Goal: Find specific page/section: Find specific page/section

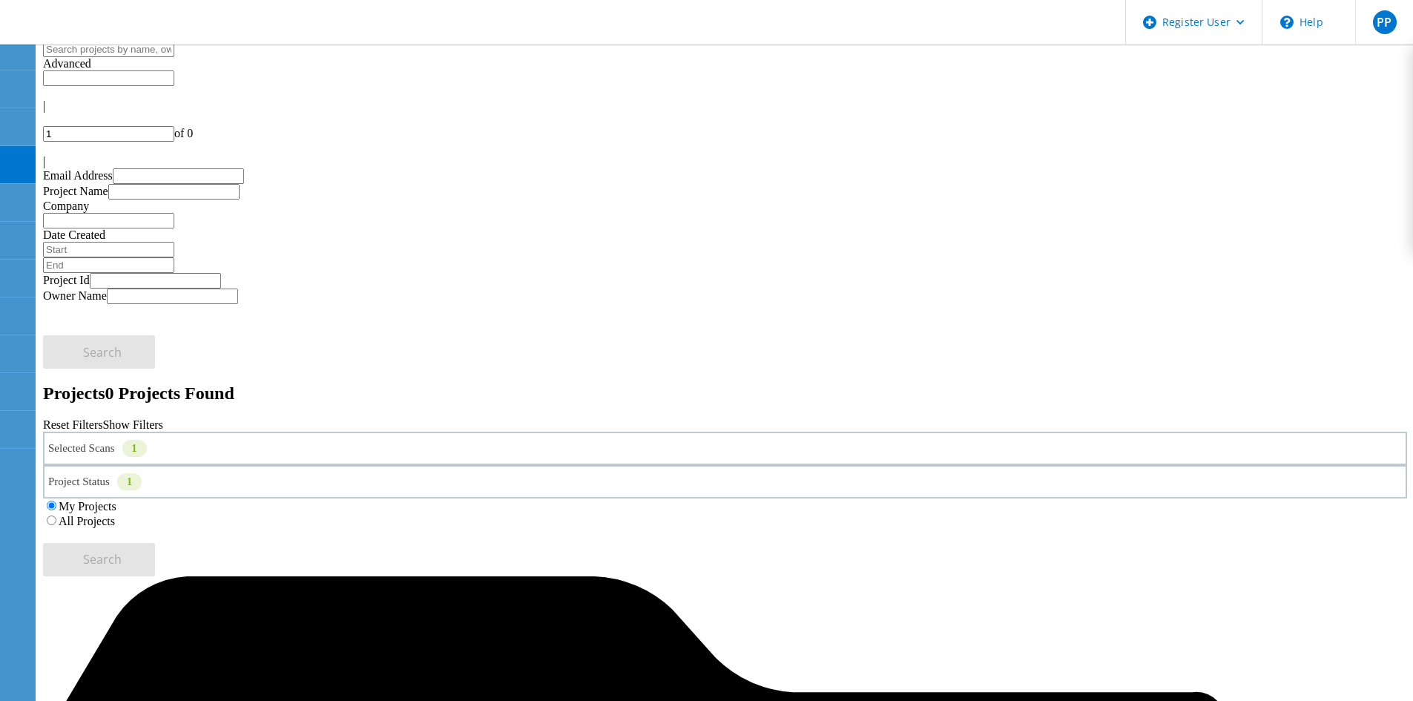
click at [115, 515] on label "All Projects" at bounding box center [87, 521] width 56 height 13
click at [56, 515] on input "All Projects" at bounding box center [52, 520] width 10 height 10
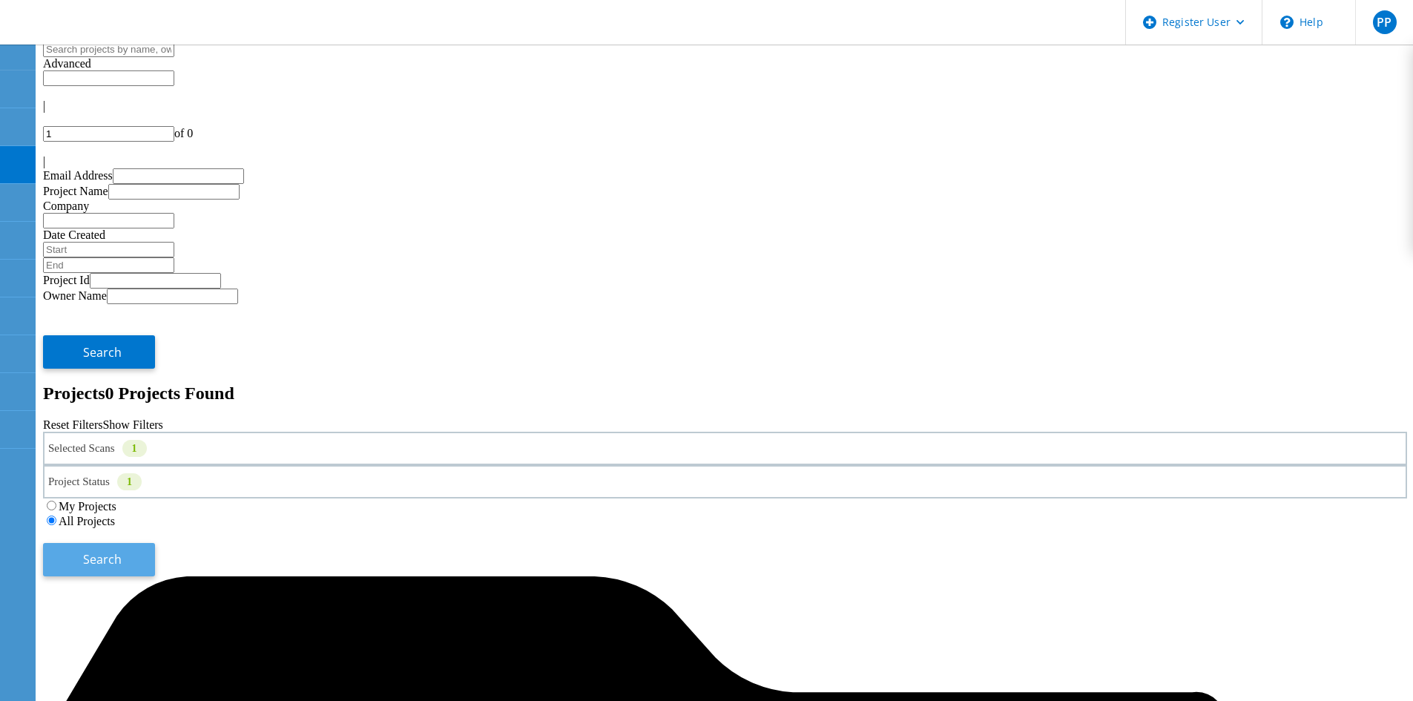
click at [155, 543] on button "Search" at bounding box center [99, 559] width 112 height 33
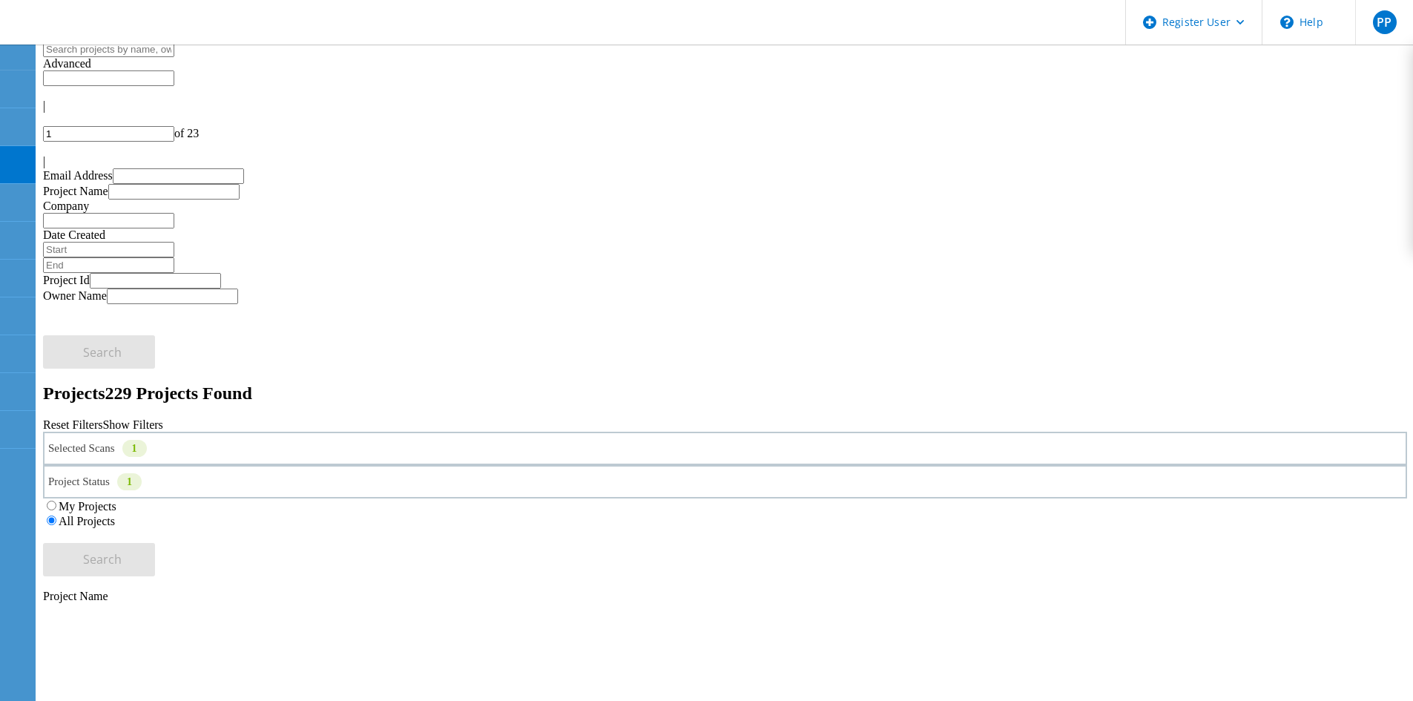
click at [406, 432] on div "Selected Scans 1" at bounding box center [725, 448] width 1364 height 33
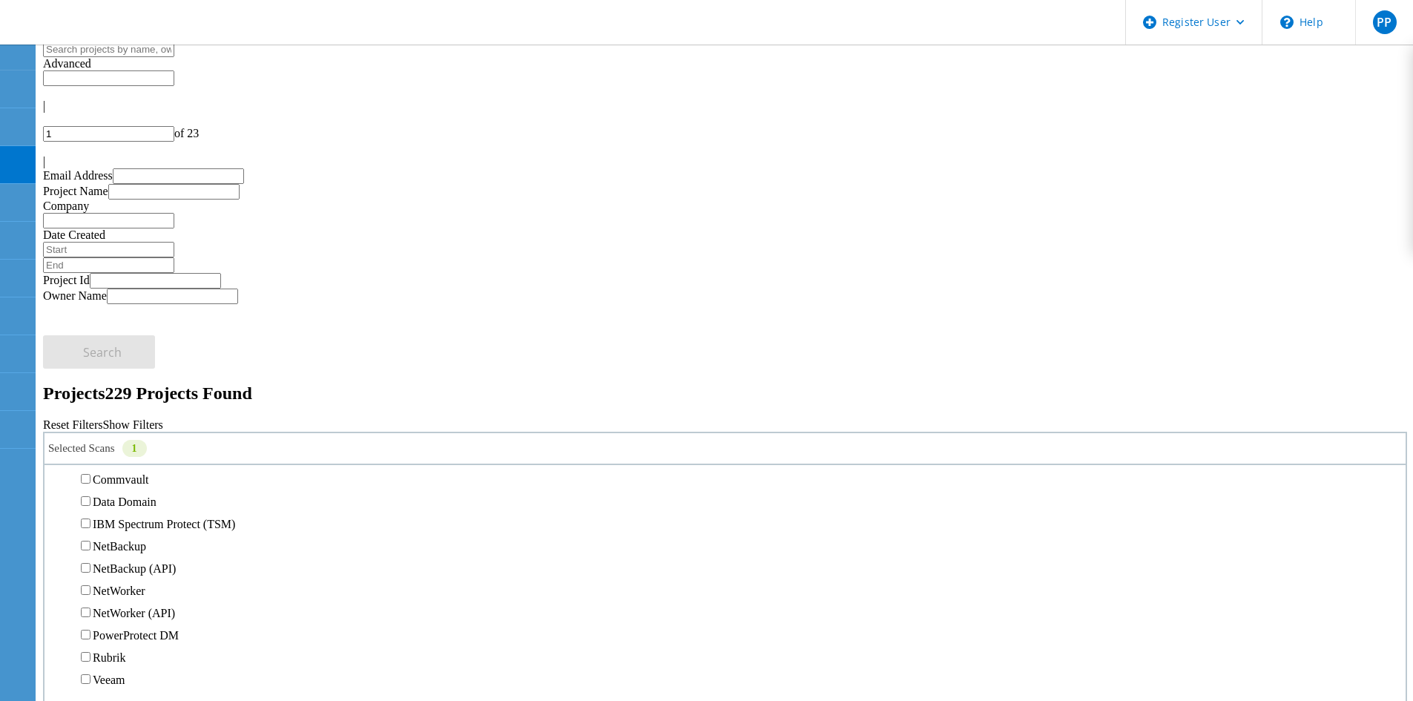
scroll to position [667, 0]
click at [114, 326] on label "Pure" at bounding box center [104, 332] width 22 height 13
click at [90, 327] on input "Pure" at bounding box center [86, 332] width 10 height 10
click at [115, 304] on label "3PAR" at bounding box center [107, 310] width 28 height 13
click at [90, 305] on input "3PAR" at bounding box center [86, 310] width 10 height 10
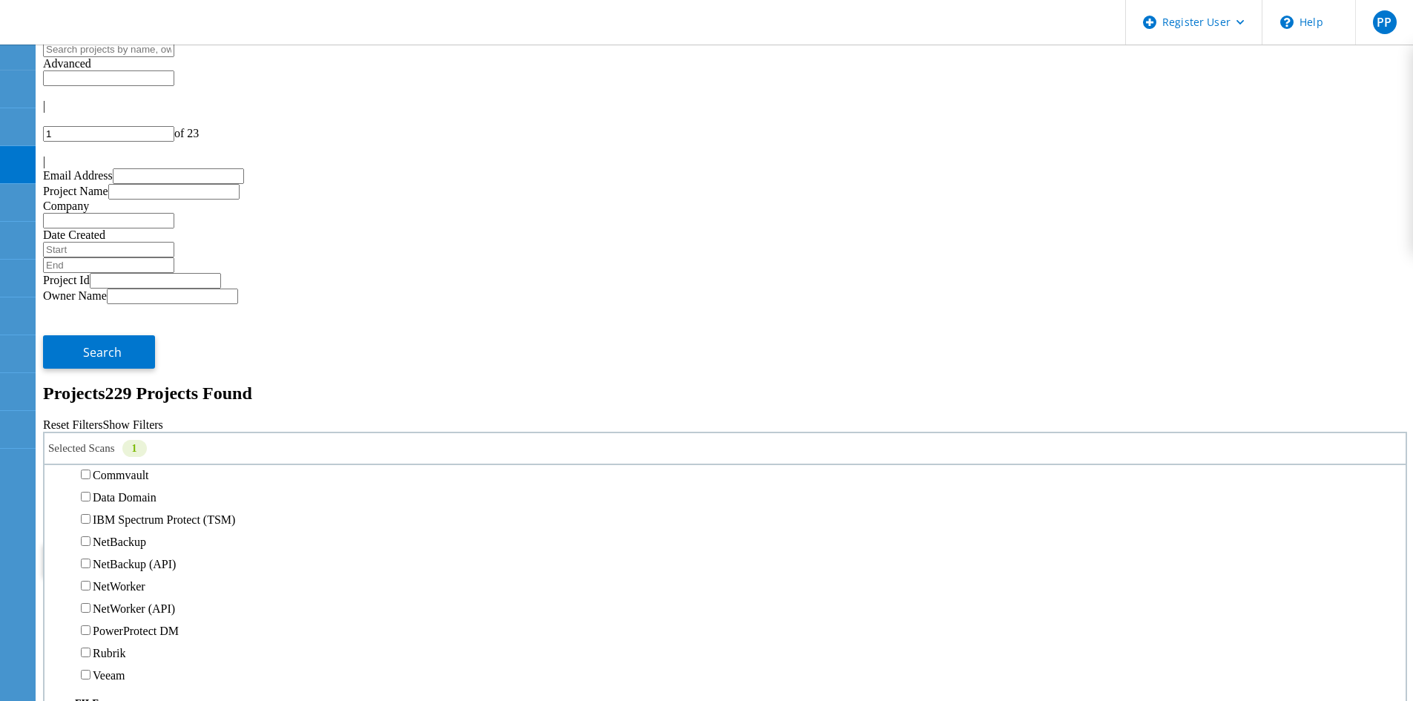
click at [548, 465] on div "Project Status 1 In Progress Complete Published Anonymous Archived Error" at bounding box center [725, 481] width 1364 height 33
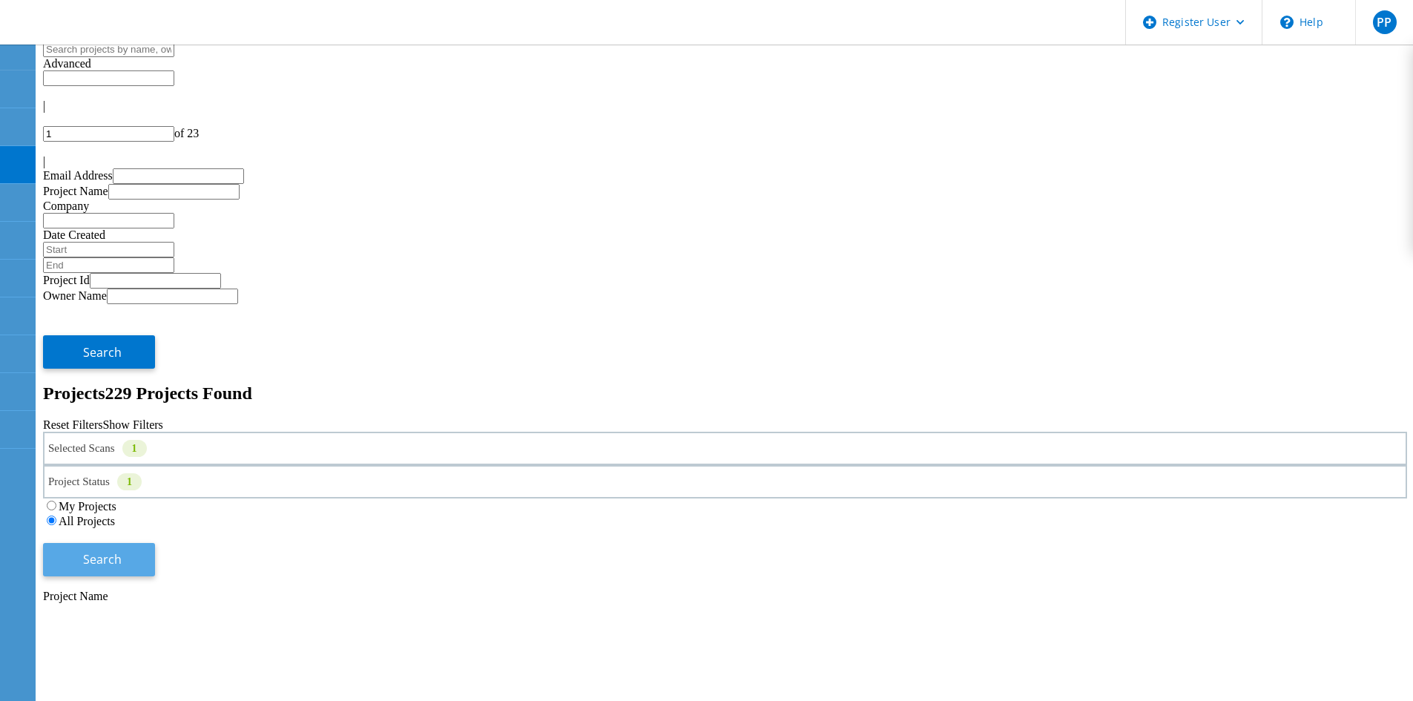
click at [155, 543] on button "Search" at bounding box center [99, 559] width 112 height 33
click at [328, 619] on icon at bounding box center [216, 674] width 222 height 111
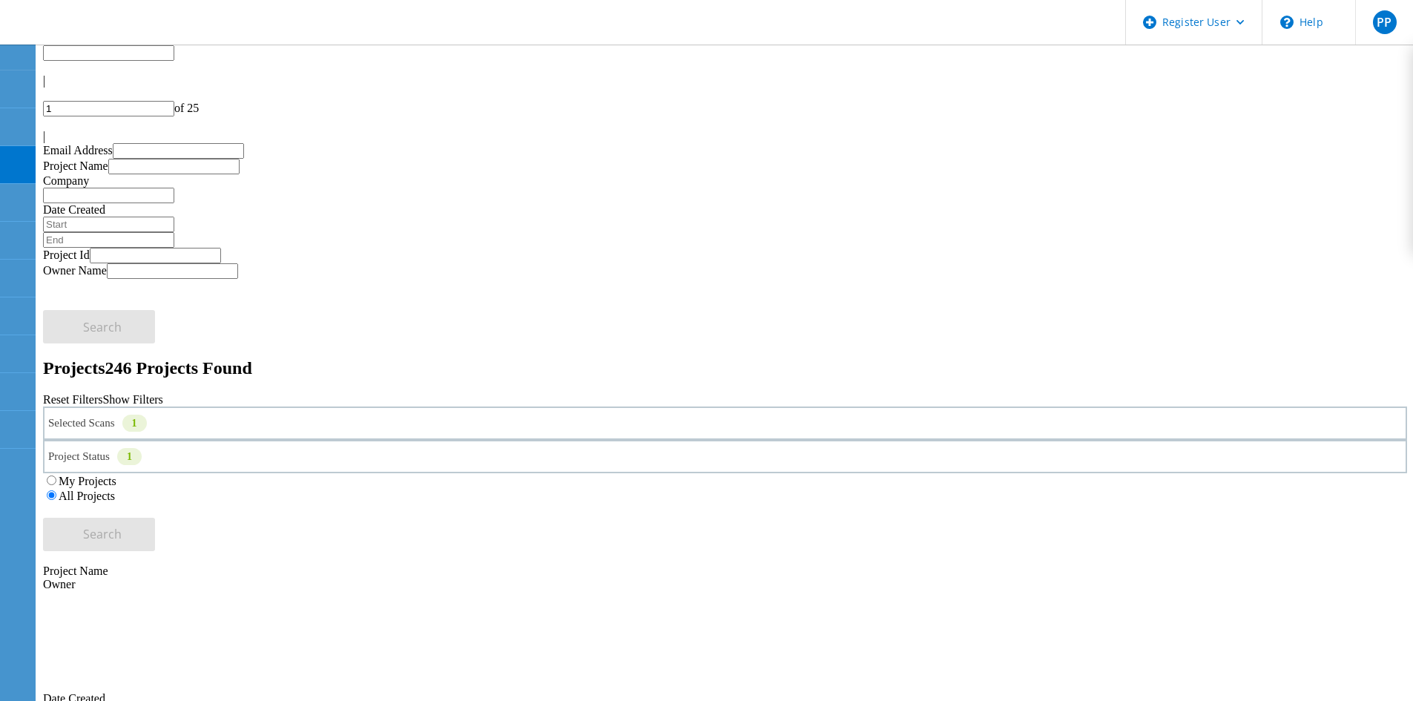
scroll to position [0, 0]
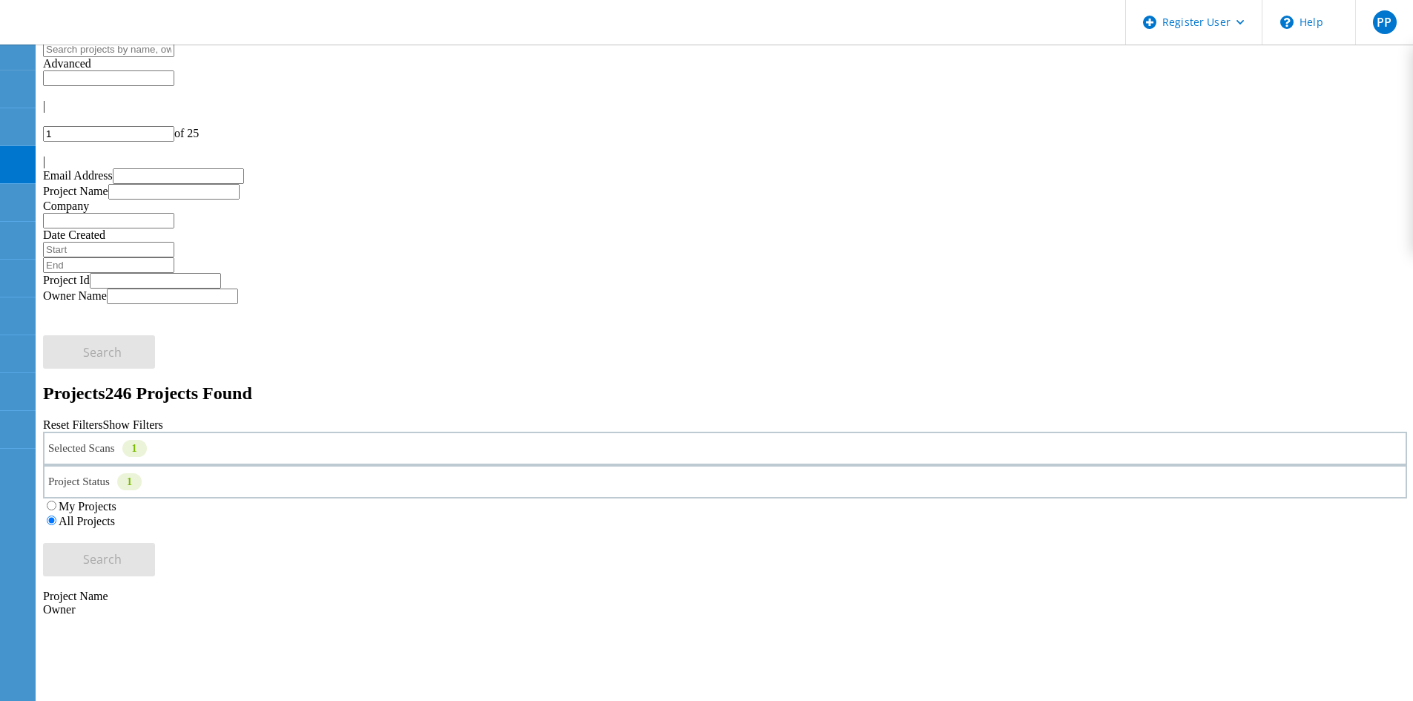
click at [333, 432] on div "Selected Scans 1" at bounding box center [725, 448] width 1364 height 33
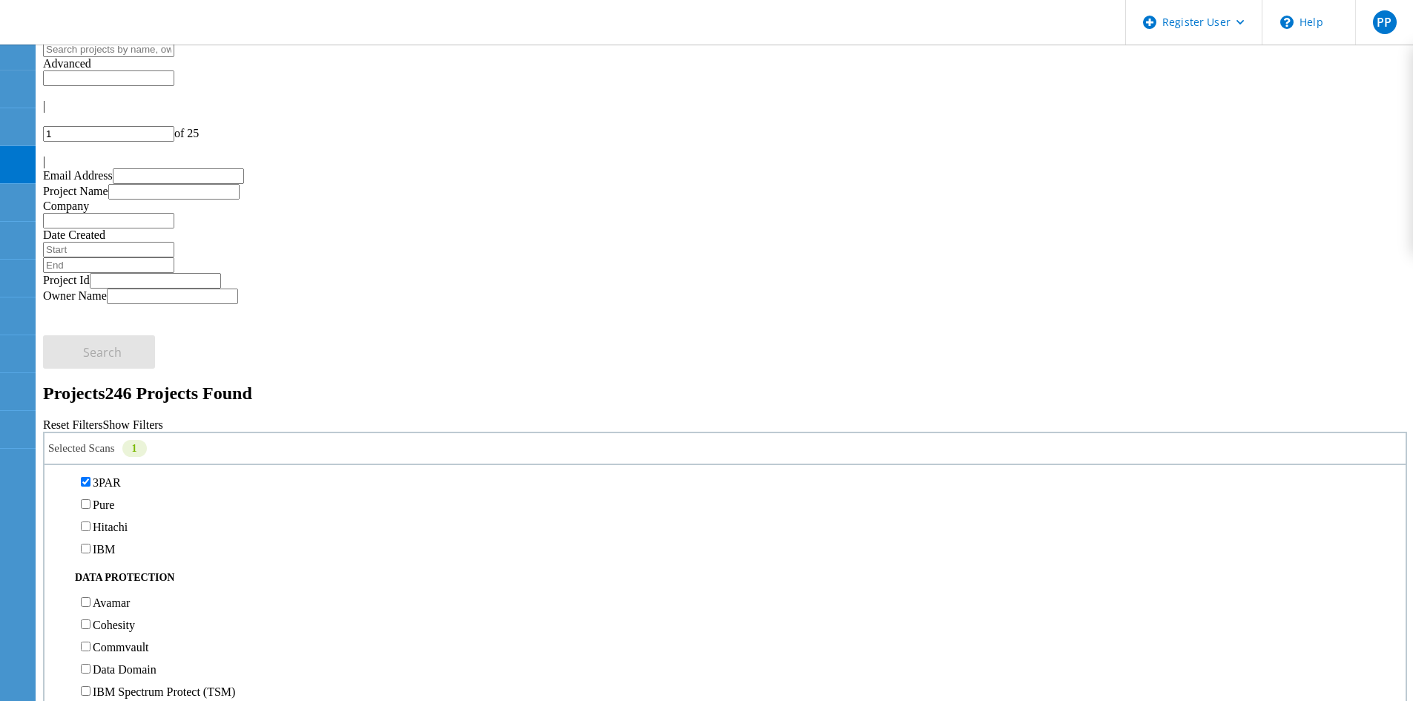
scroll to position [519, 0]
click at [113, 452] on label "3PAR" at bounding box center [107, 458] width 28 height 13
click at [90, 453] on input "3PAR" at bounding box center [86, 458] width 10 height 10
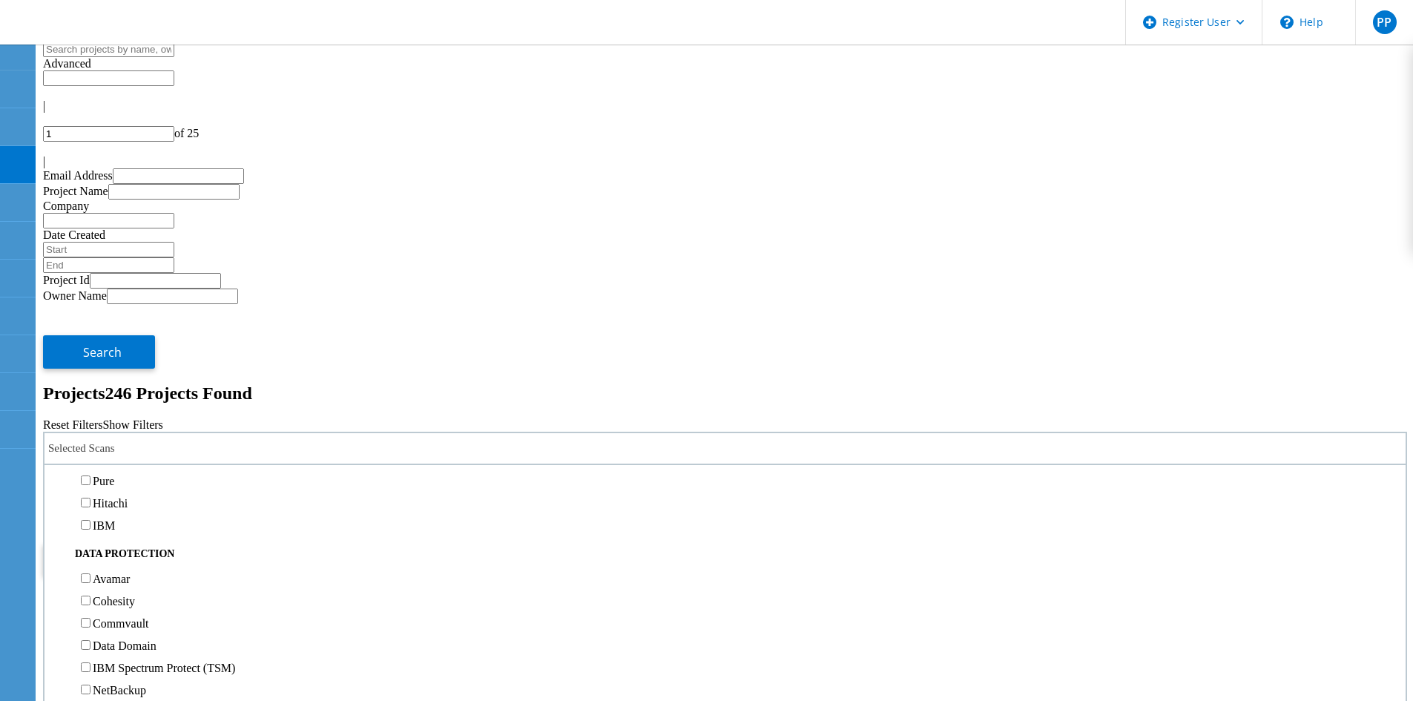
click at [114, 475] on label "Pure" at bounding box center [104, 481] width 22 height 13
click at [90, 475] on input "Pure" at bounding box center [86, 480] width 10 height 10
click at [416, 432] on div "Selected Scans 1 Server & Cloud Optical Prime AWS Azure Nutanix RVTools Kuberne…" at bounding box center [725, 504] width 1364 height 145
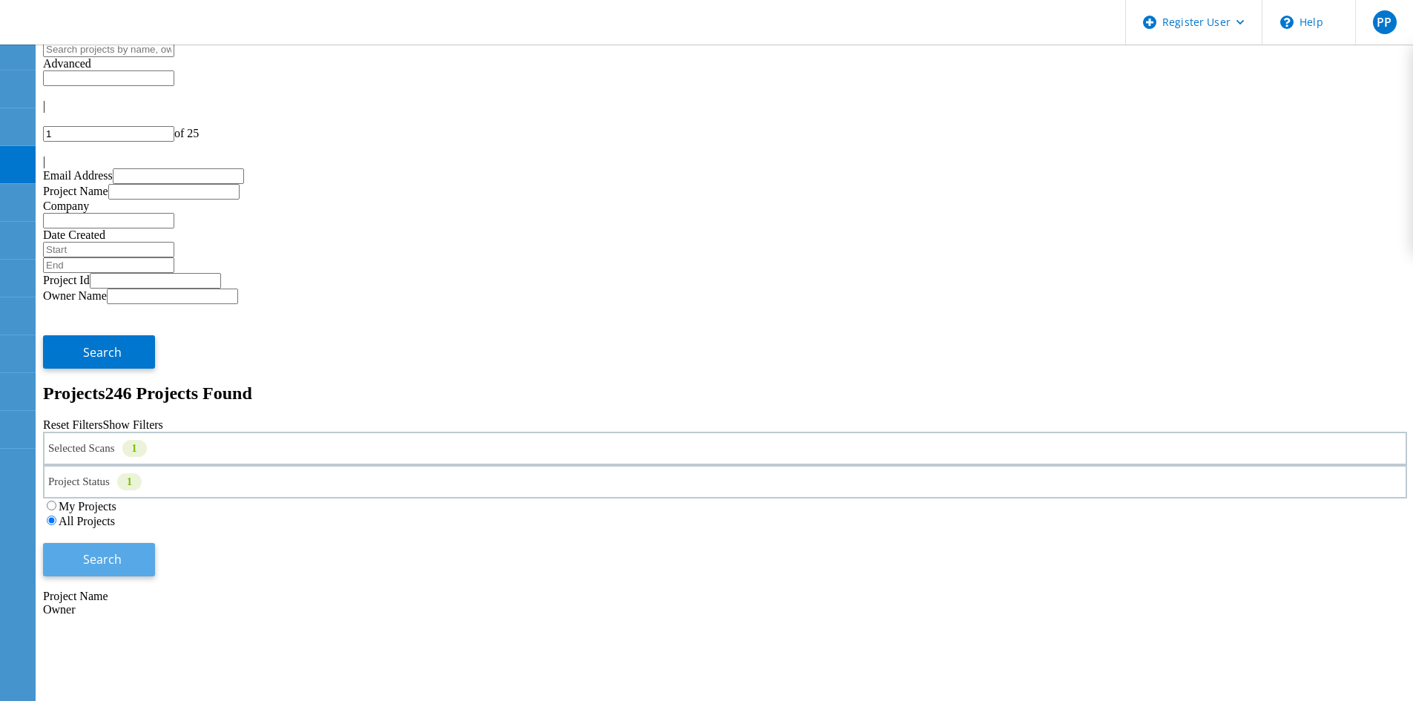
click at [155, 543] on button "Search" at bounding box center [99, 559] width 112 height 33
click at [400, 432] on div "Selected Scans 1" at bounding box center [725, 448] width 1364 height 33
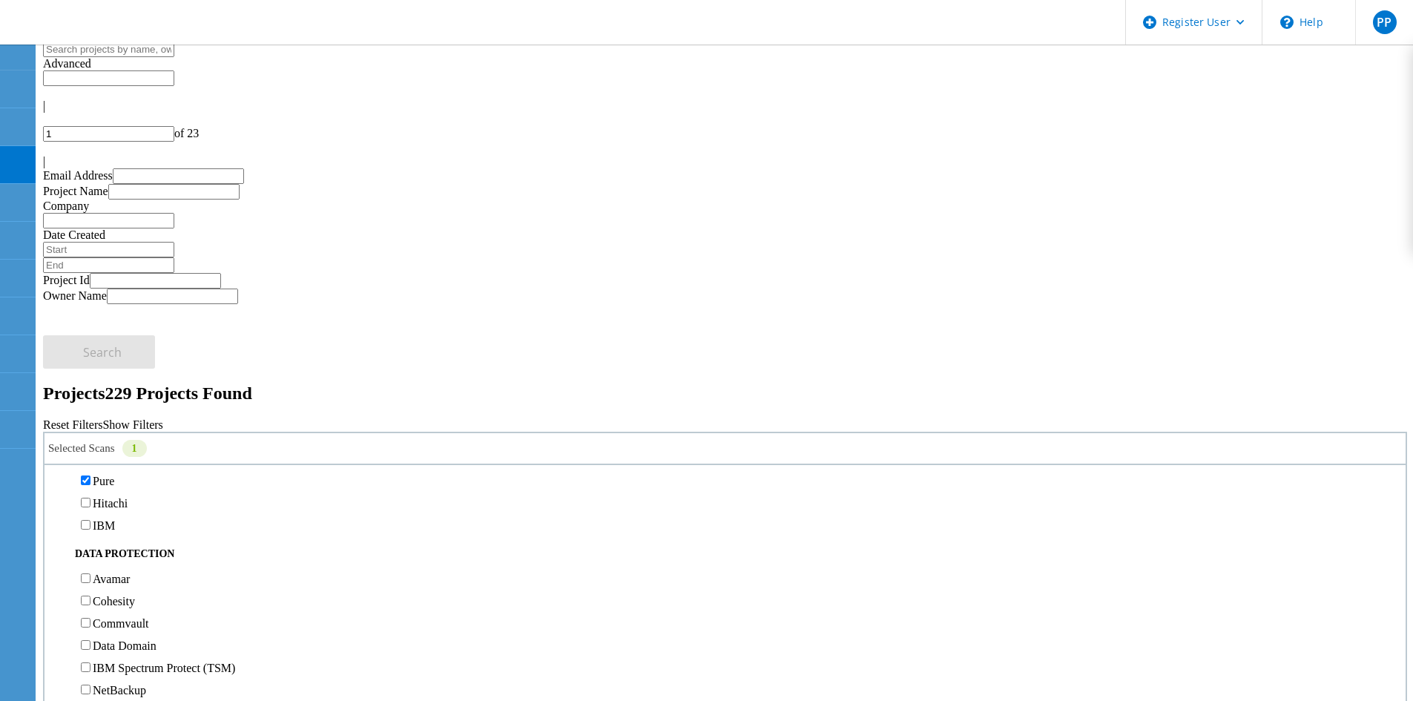
click at [114, 475] on label "Pure" at bounding box center [104, 481] width 22 height 13
click at [90, 475] on input "Pure" at bounding box center [86, 480] width 10 height 10
click at [118, 452] on label "3PAR" at bounding box center [107, 458] width 28 height 13
click at [90, 453] on input "3PAR" at bounding box center [86, 458] width 10 height 10
click at [155, 543] on button "Search" at bounding box center [99, 559] width 112 height 33
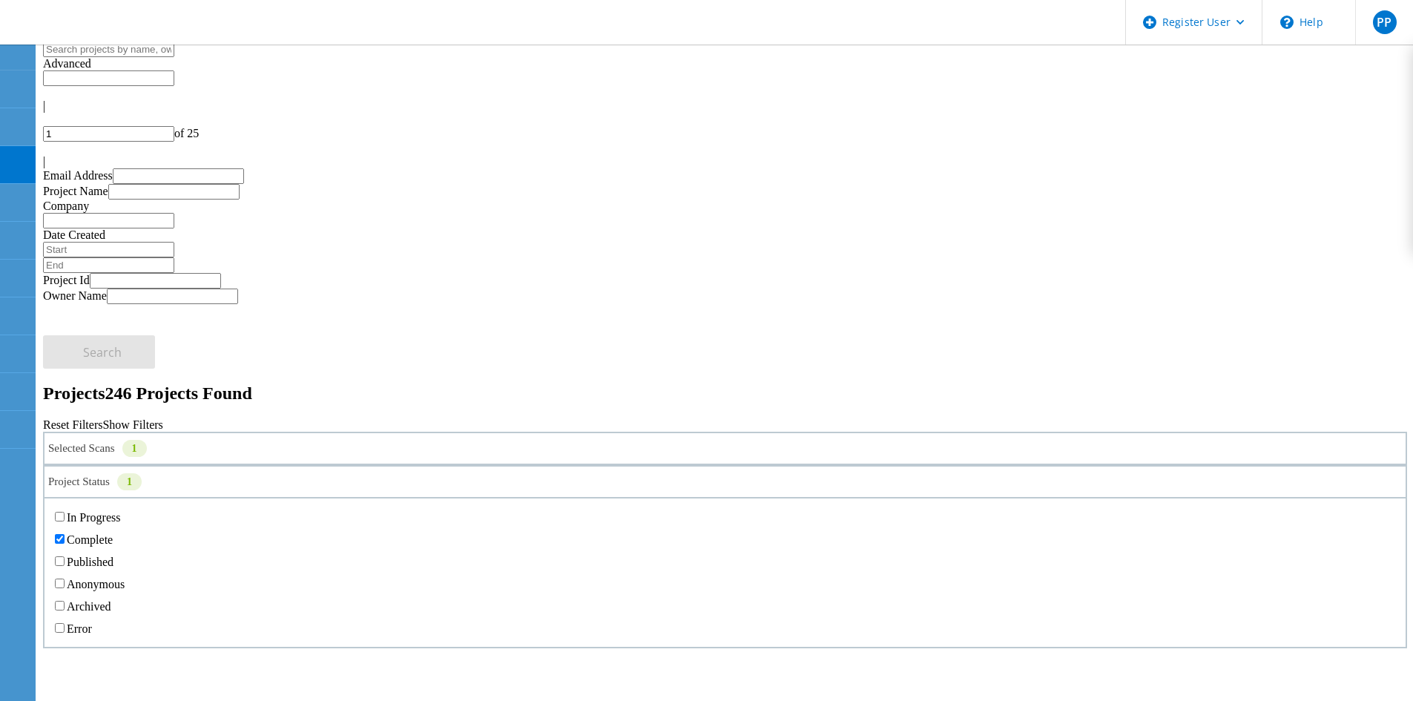
click at [768, 465] on div "Project Status 1" at bounding box center [725, 481] width 1364 height 33
click at [801, 498] on div "My Projects All Projects" at bounding box center [725, 513] width 1364 height 30
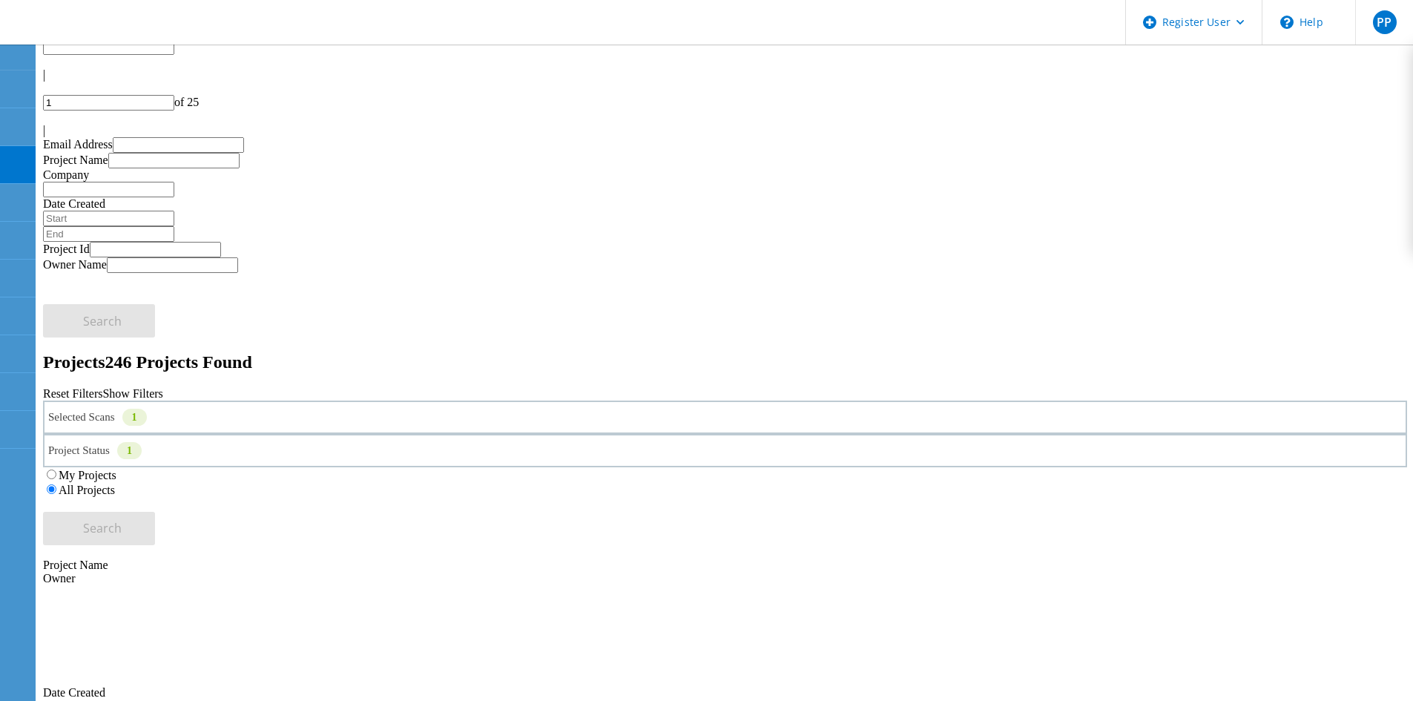
scroll to position [0, 0]
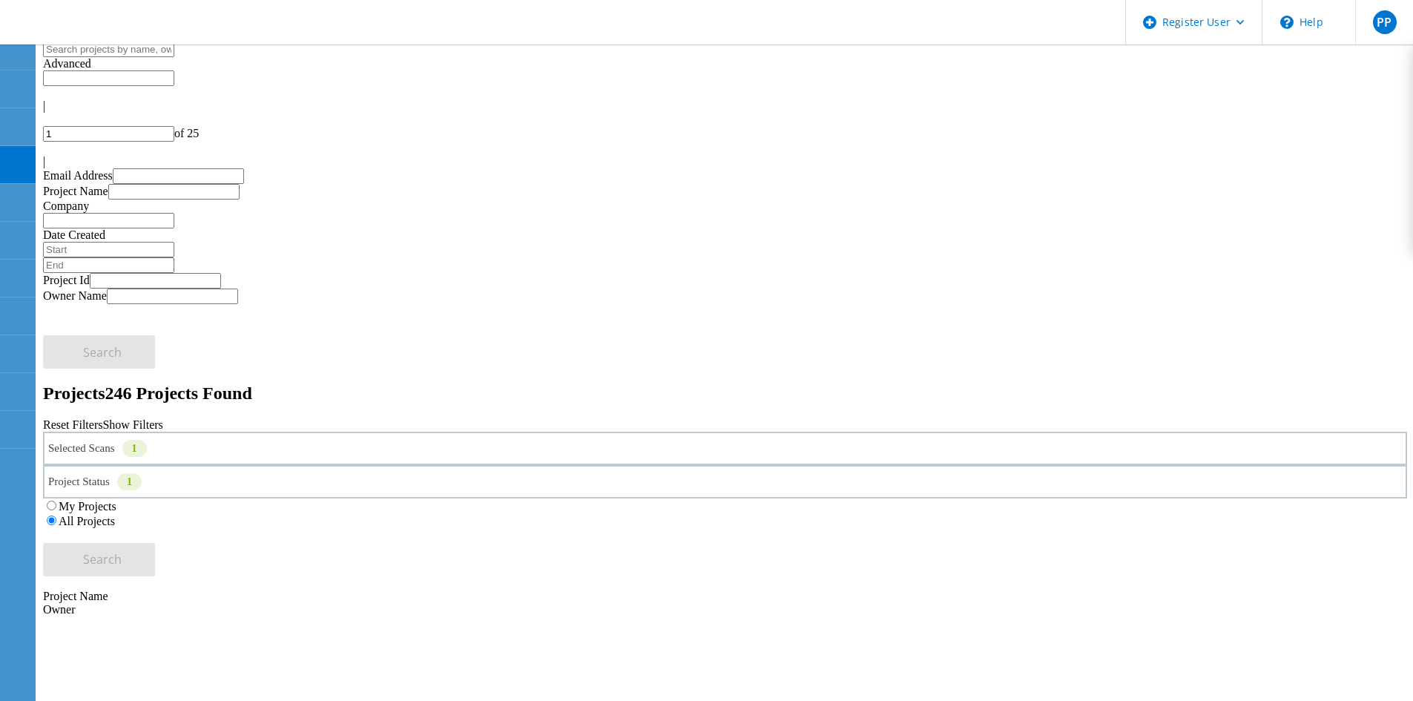
click at [1363, 142] on div at bounding box center [725, 148] width 1364 height 13
type input "3"
click at [174, 57] on input "text" at bounding box center [108, 50] width 131 height 16
paste input "217780"
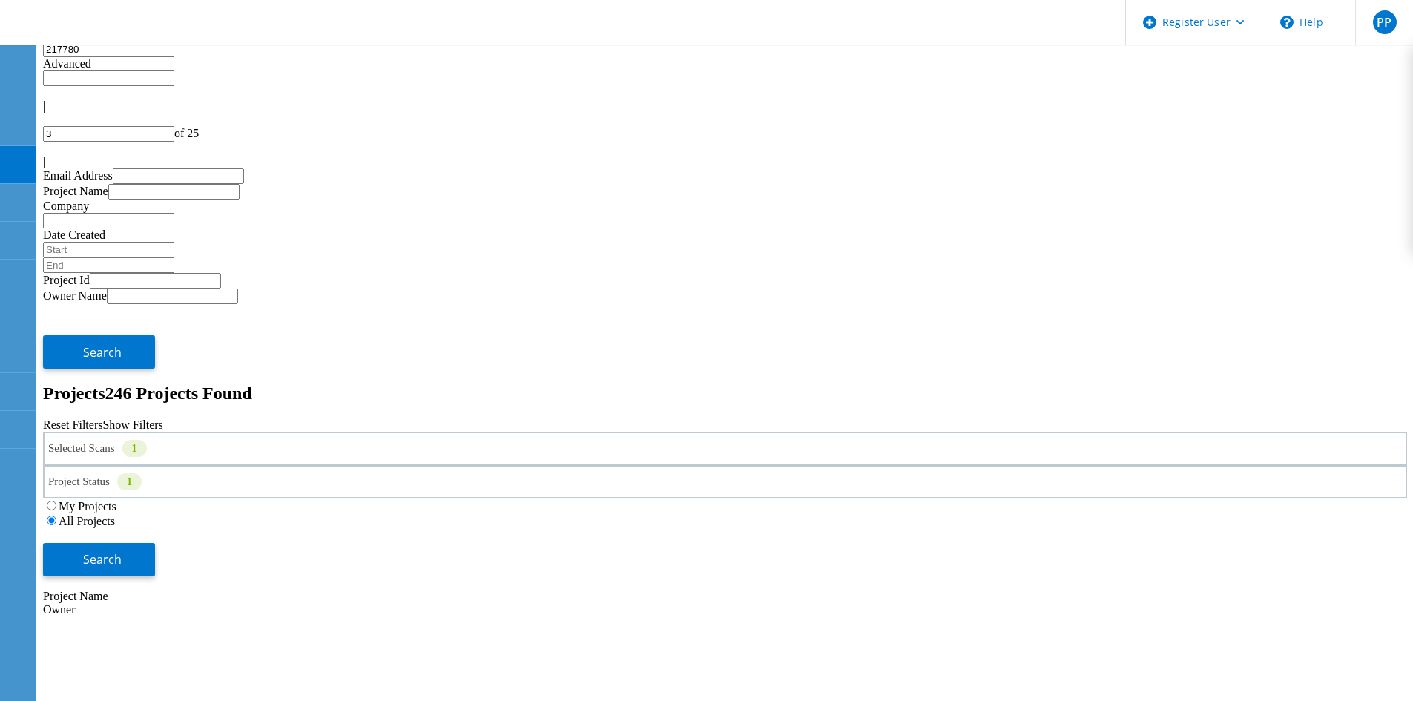
type input "217780"
type input "1"
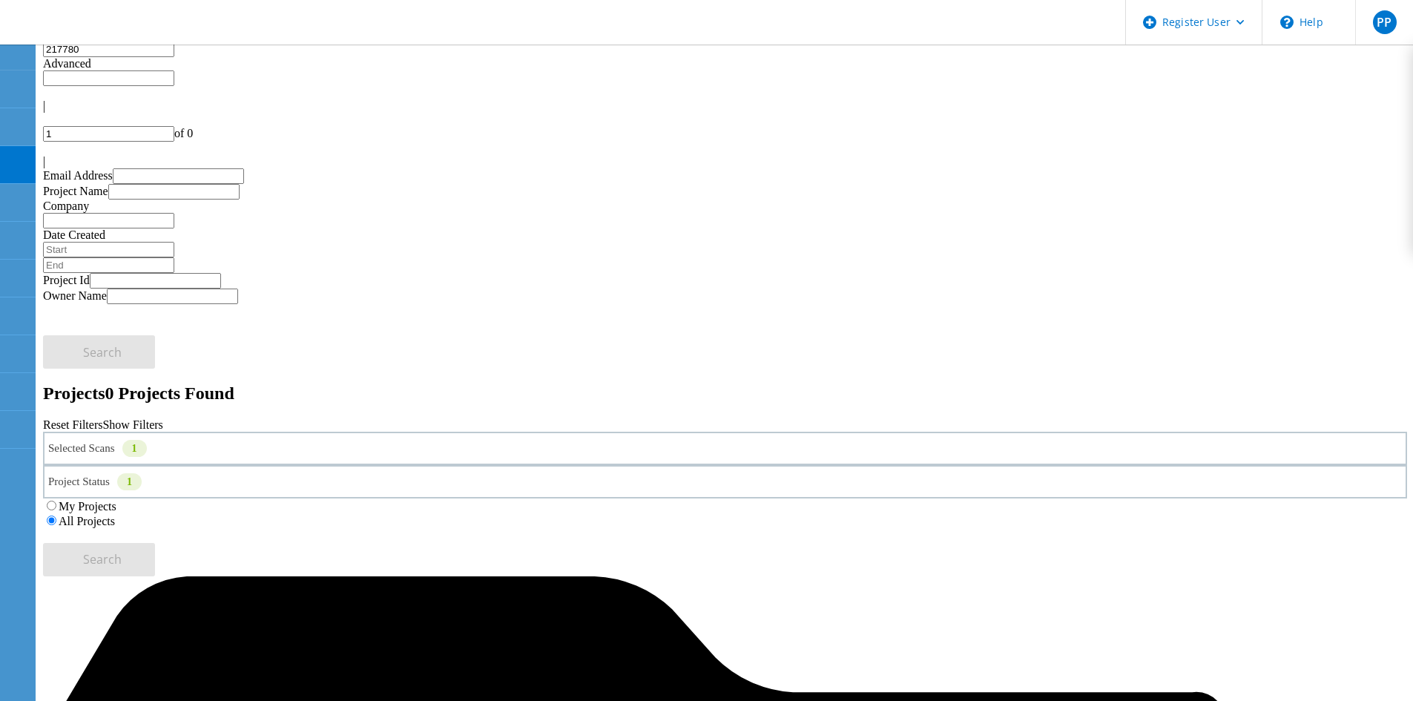
click at [102, 418] on link "Reset Filters" at bounding box center [72, 424] width 59 height 13
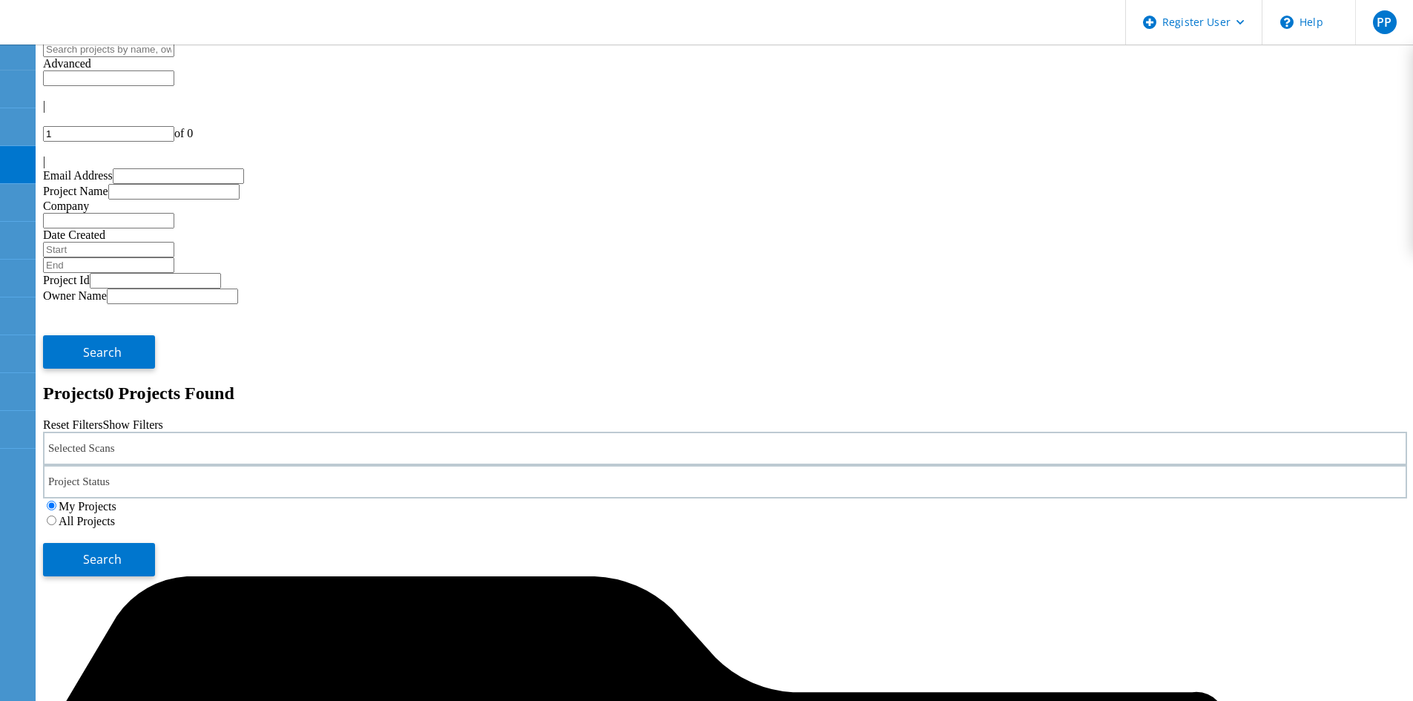
click at [174, 57] on input "text" at bounding box center [108, 50] width 131 height 16
paste input "217780"
type input "217780"
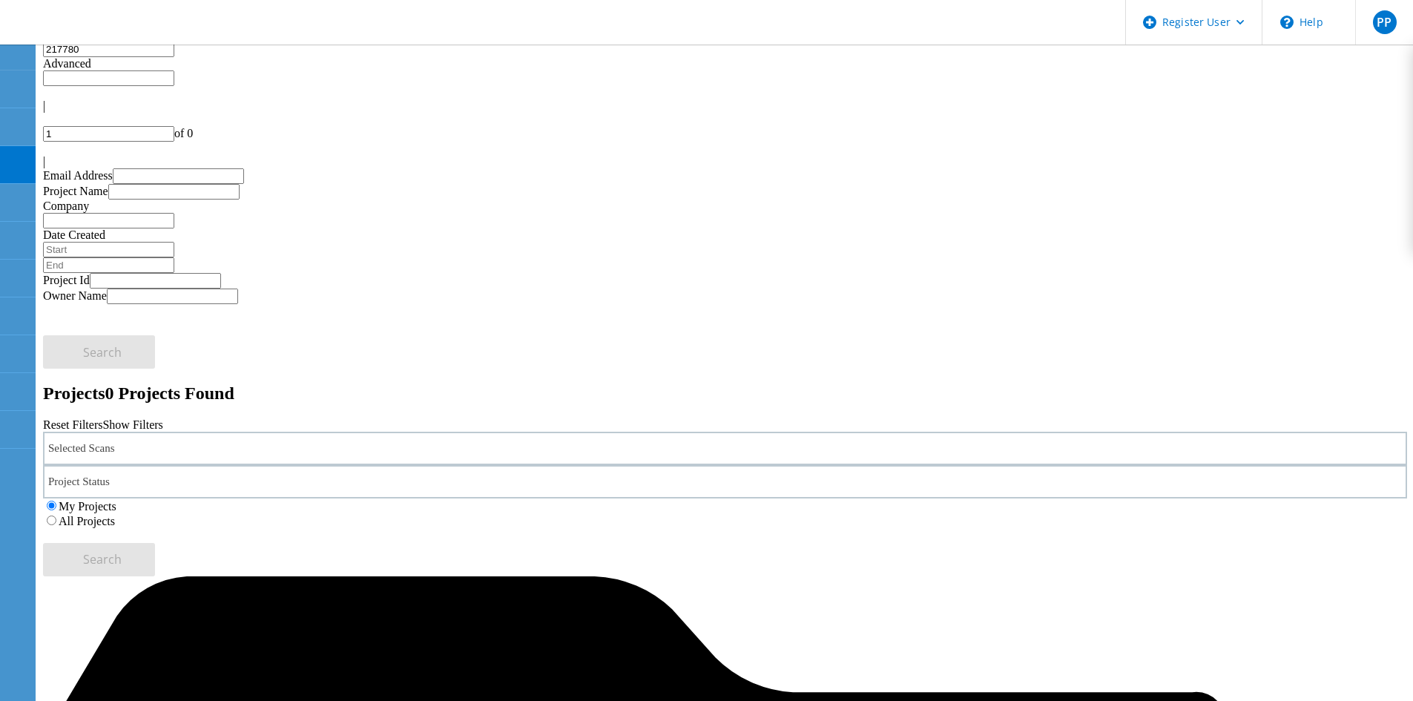
click at [115, 515] on label "All Projects" at bounding box center [87, 521] width 56 height 13
click at [56, 515] on input "All Projects" at bounding box center [52, 520] width 10 height 10
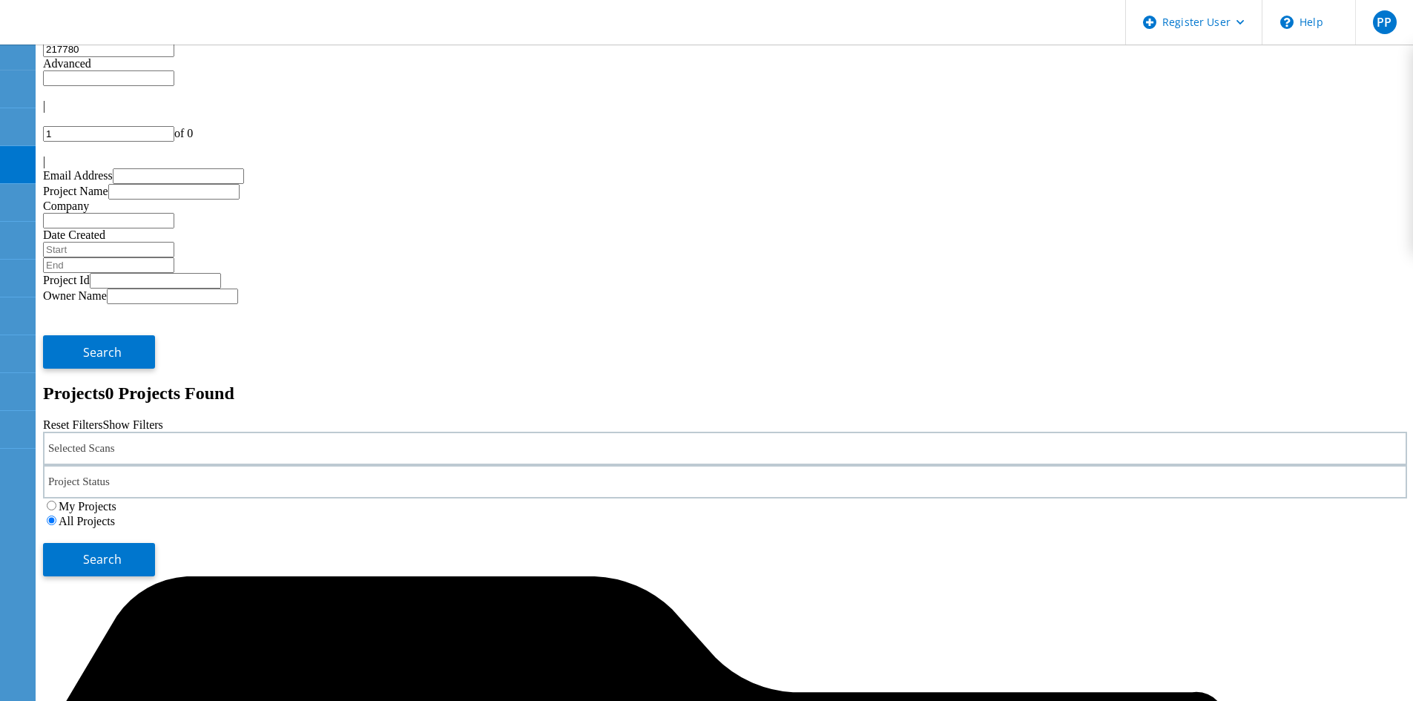
click at [174, 57] on input "217780" at bounding box center [108, 50] width 131 height 16
